Goal: Book appointment/travel/reservation

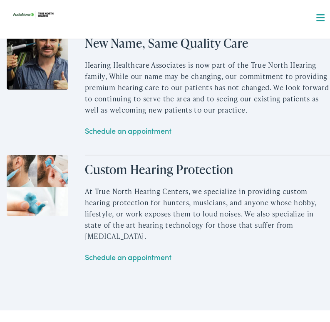
scroll to position [1369, 0]
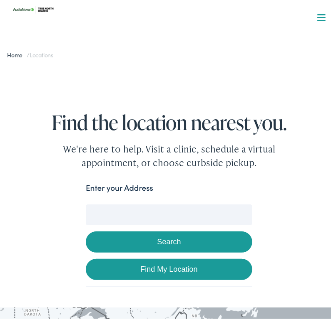
click at [100, 212] on input "Enter your Address" at bounding box center [169, 211] width 166 height 21
type input "R"
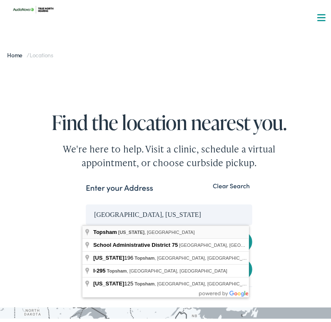
type input "Topsham, Maine, USA"
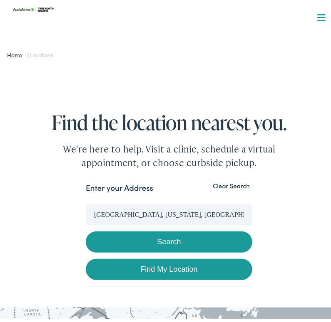
click at [130, 237] on button "Search" at bounding box center [169, 238] width 166 height 21
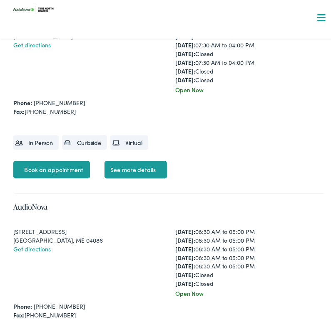
scroll to position [2229, 0]
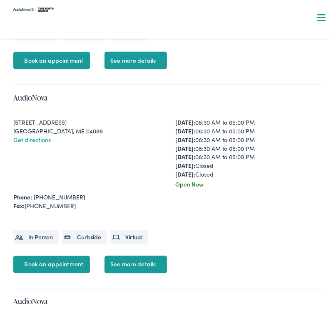
scroll to position [2336, 0]
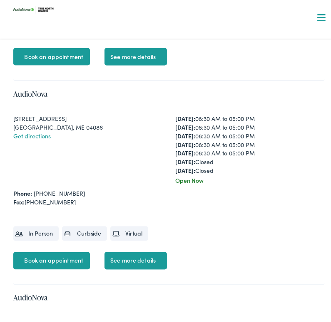
click at [54, 256] on link "Book an appointment" at bounding box center [51, 257] width 77 height 17
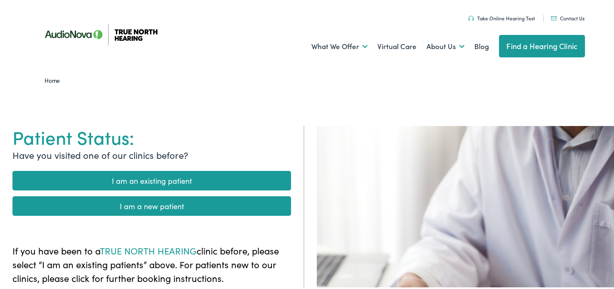
drag, startPoint x: 162, startPoint y: 202, endPoint x: 152, endPoint y: 204, distance: 10.3
click at [152, 204] on link "I am a new patient" at bounding box center [151, 205] width 279 height 20
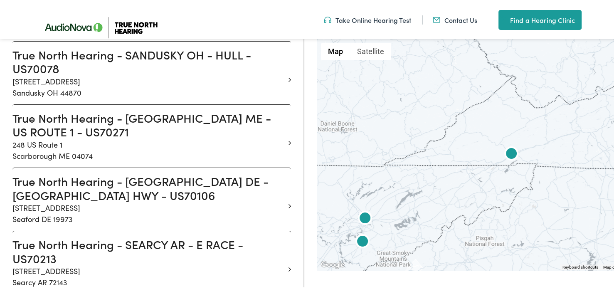
scroll to position [11980, 0]
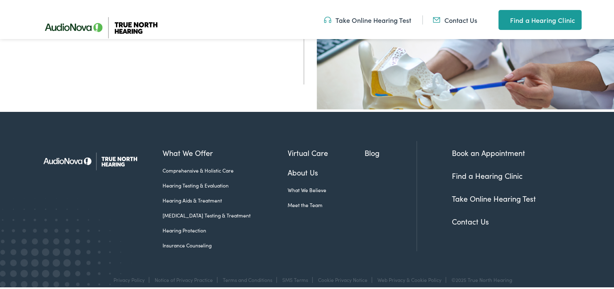
scroll to position [332, 0]
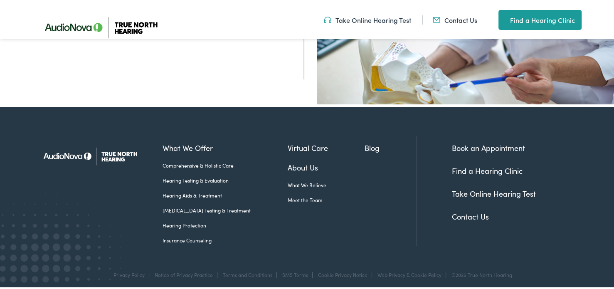
click at [169, 205] on link "[MEDICAL_DATA] Testing & Treatment" at bounding box center [225, 208] width 125 height 7
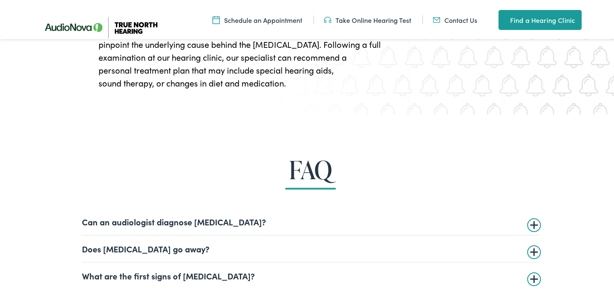
scroll to position [1830, 0]
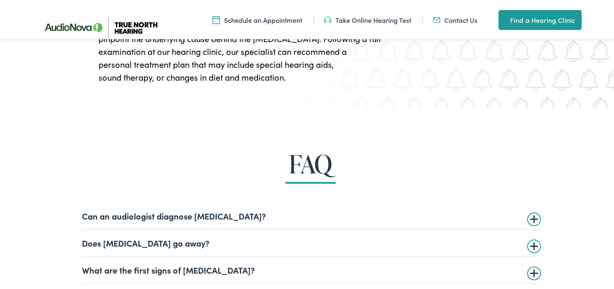
click at [612, 286] on section "FAQ Can an audiologist diagnose tinnitus? Yes! As part of a thorough examinatio…" at bounding box center [310, 269] width 621 height 325
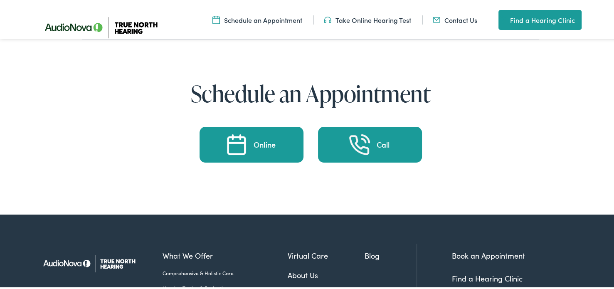
scroll to position [2165, 0]
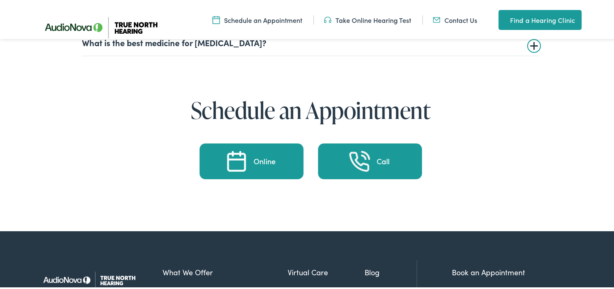
click at [257, 160] on div "Online" at bounding box center [265, 159] width 22 height 7
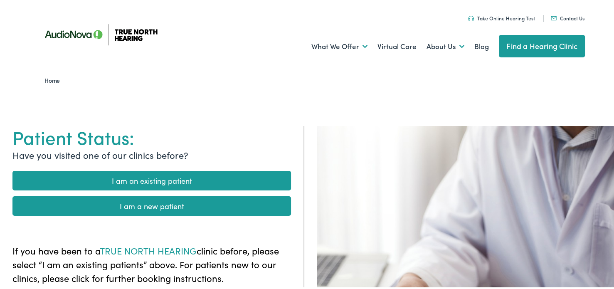
click at [156, 204] on link "I am a new patient" at bounding box center [151, 205] width 279 height 20
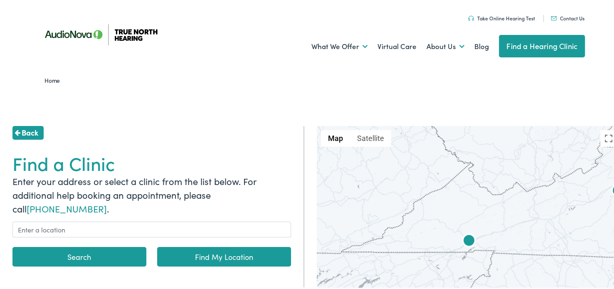
click at [156, 204] on p "Enter your address or select a clinic from the list below. For additional help …" at bounding box center [151, 193] width 279 height 41
click at [87, 257] on button "Search" at bounding box center [79, 255] width 134 height 20
click at [84, 254] on button "Search" at bounding box center [79, 255] width 134 height 20
click at [212, 251] on link "Find My Location" at bounding box center [224, 255] width 134 height 20
type input "[GEOGRAPHIC_DATA], [US_STATE]"
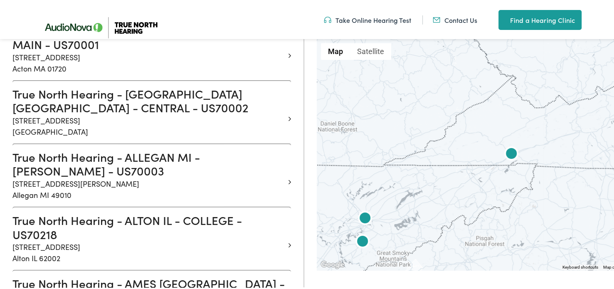
scroll to position [343, 0]
